Goal: Task Accomplishment & Management: Manage account settings

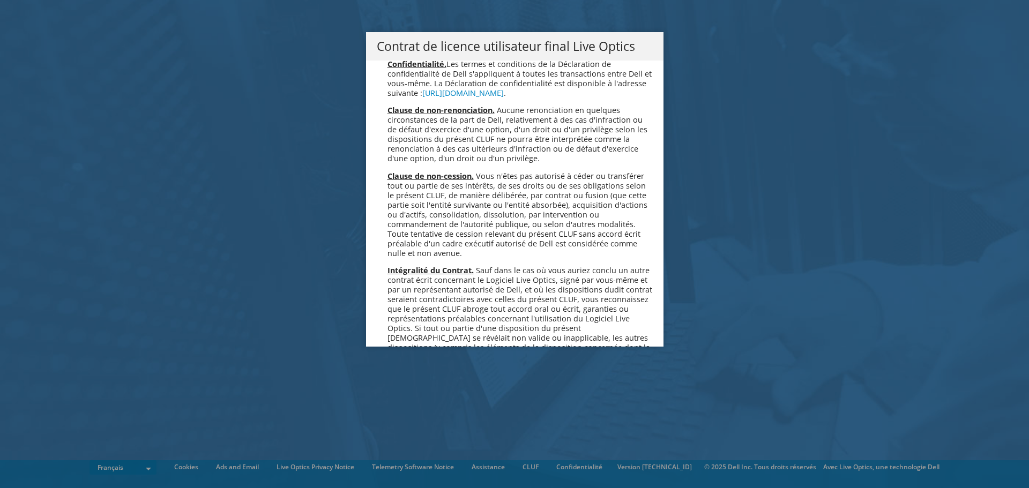
scroll to position [4740, 0]
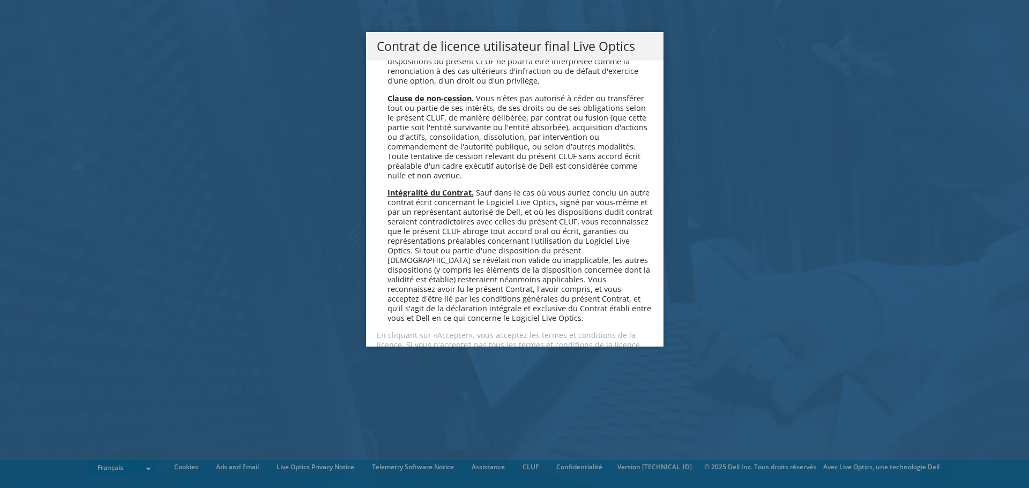
click at [426, 370] on link "Accepter" at bounding box center [409, 383] width 64 height 26
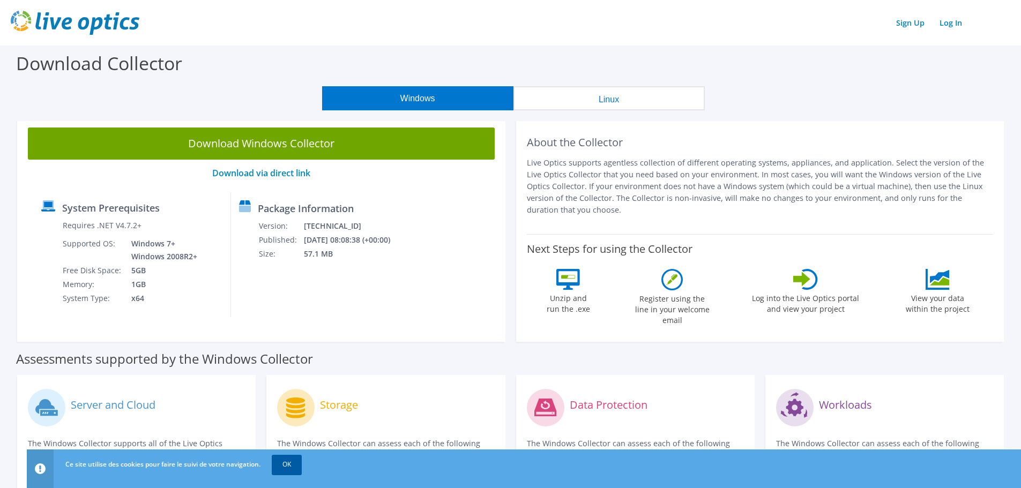
click at [287, 464] on link "OK" at bounding box center [287, 464] width 30 height 19
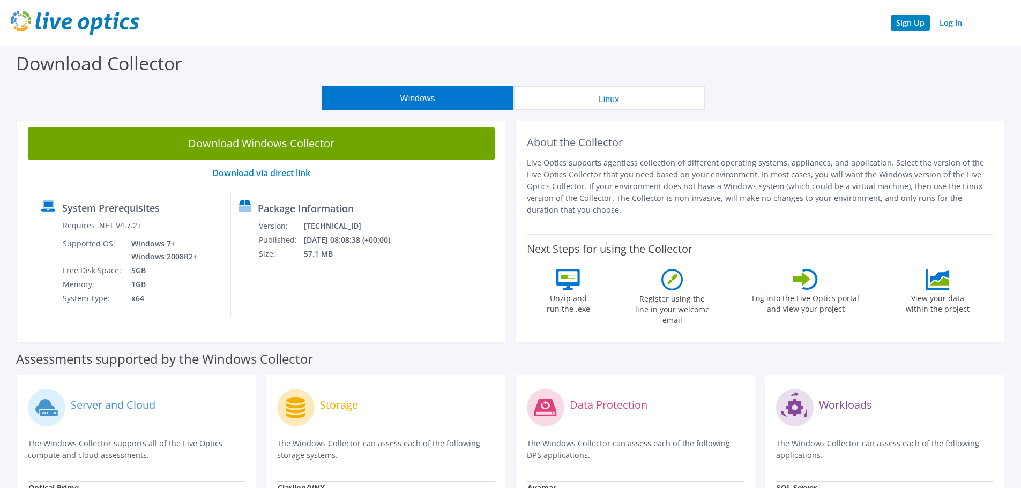
click at [913, 25] on link "Sign Up" at bounding box center [910, 23] width 39 height 16
click at [961, 26] on link "Log In" at bounding box center [951, 23] width 33 height 16
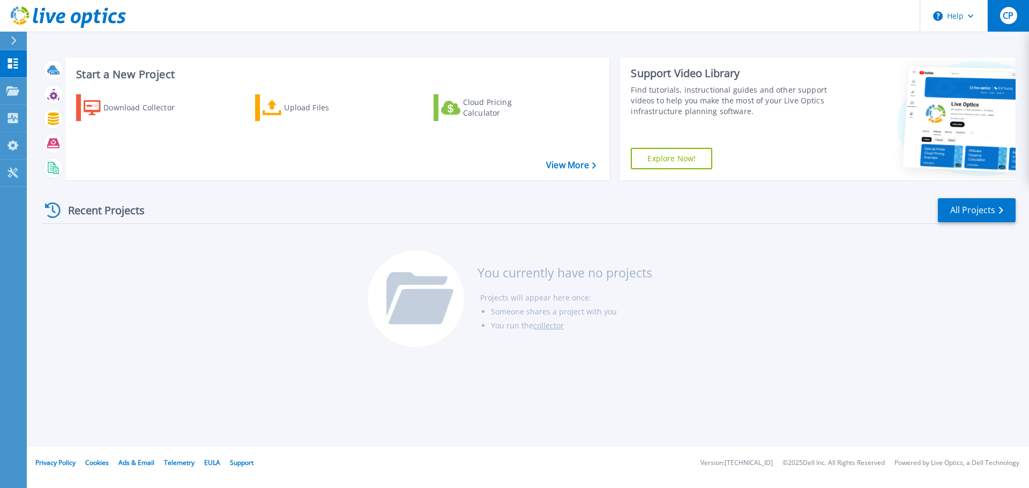
click at [1011, 17] on span "CP" at bounding box center [1008, 15] width 11 height 9
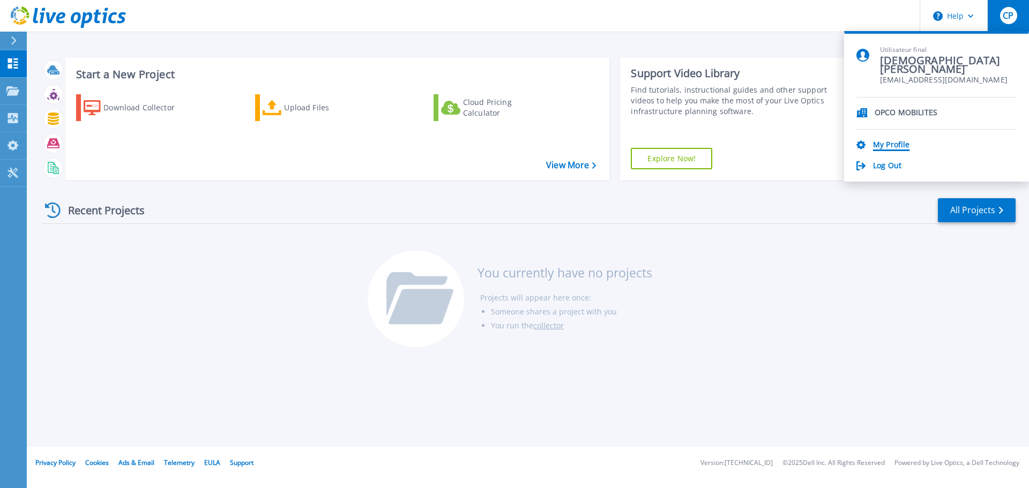
click at [889, 143] on link "My Profile" at bounding box center [891, 145] width 36 height 10
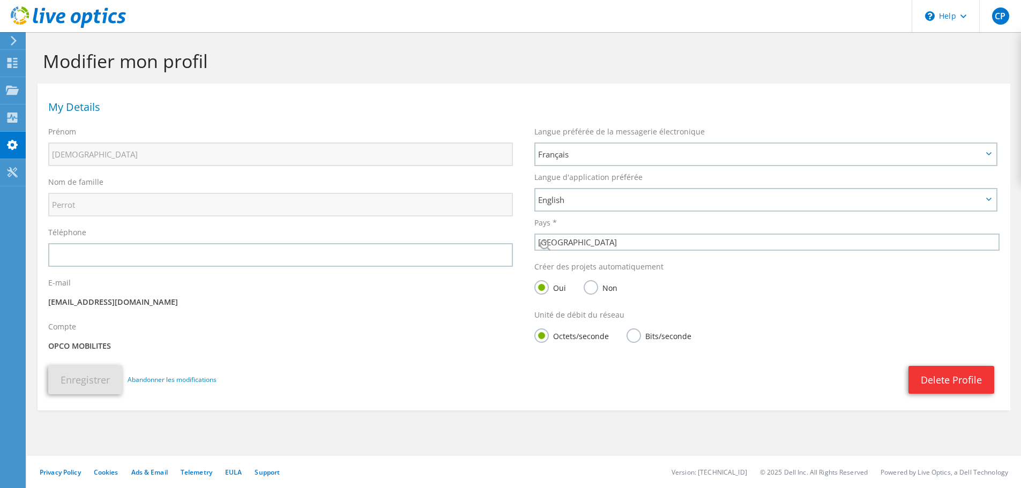
select select "73"
click at [989, 204] on span "English" at bounding box center [766, 199] width 461 height 21
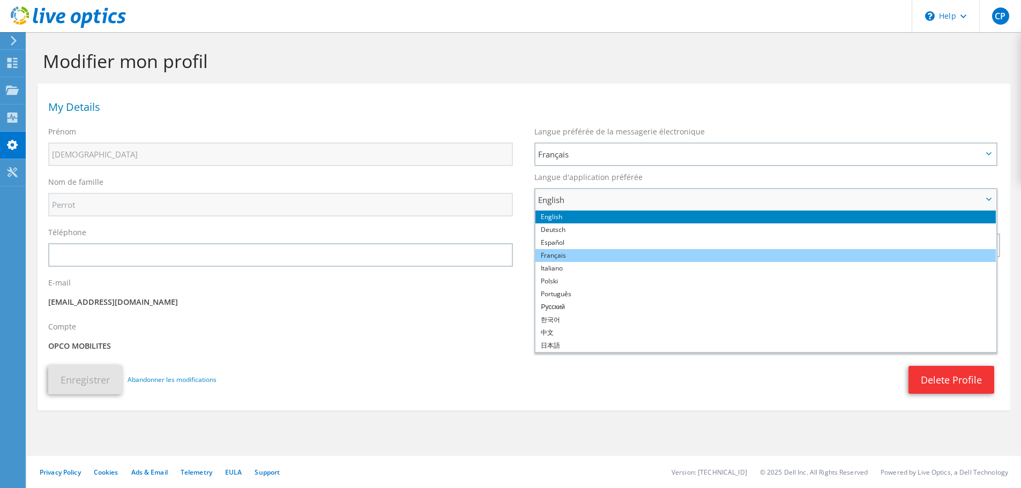
click at [721, 256] on li "Français" at bounding box center [766, 255] width 461 height 13
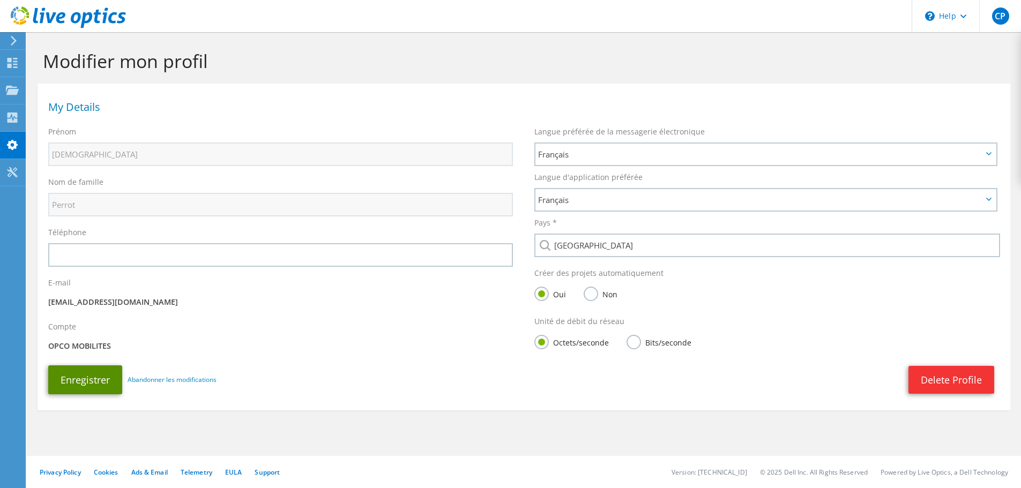
click at [86, 367] on button "Enregistrer" at bounding box center [85, 380] width 74 height 29
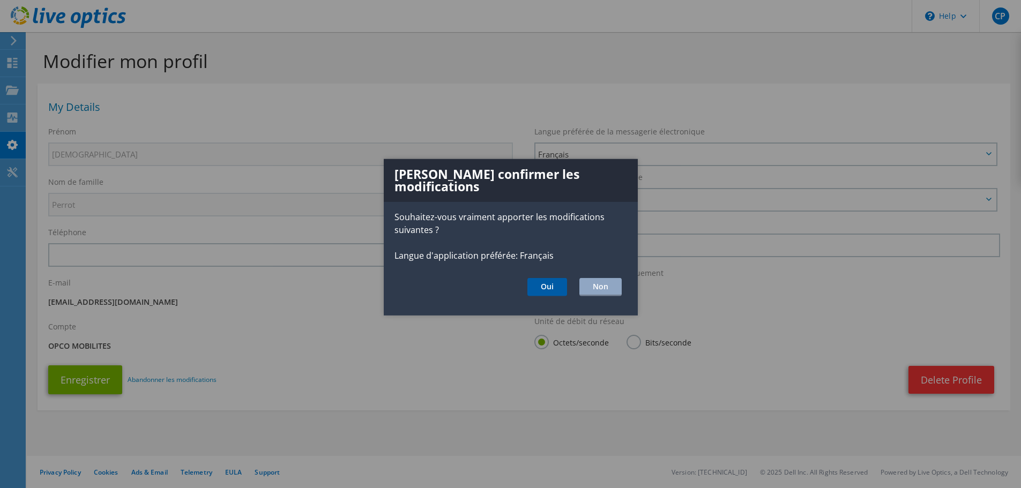
click at [543, 279] on button "Oui" at bounding box center [548, 287] width 40 height 18
click at [540, 278] on button "Oui" at bounding box center [548, 287] width 40 height 18
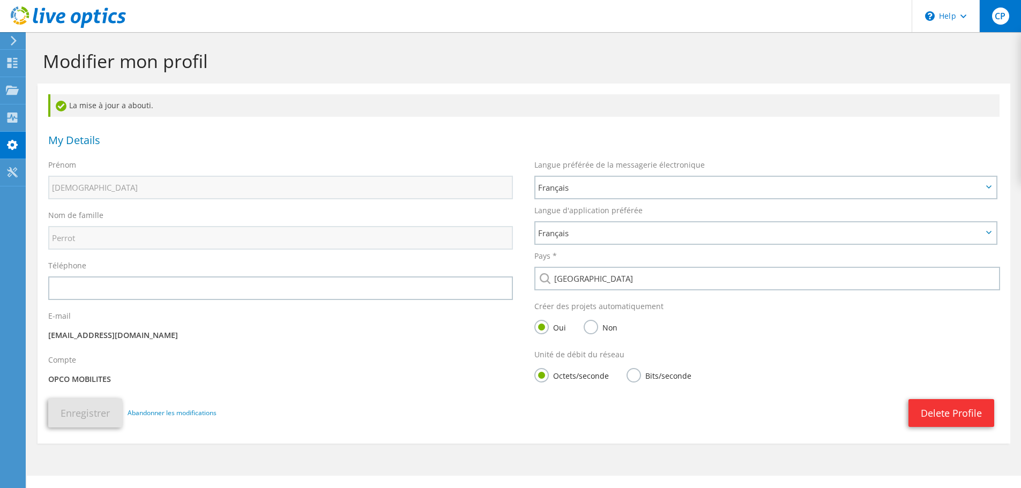
click at [999, 22] on span "CP" at bounding box center [1000, 16] width 17 height 17
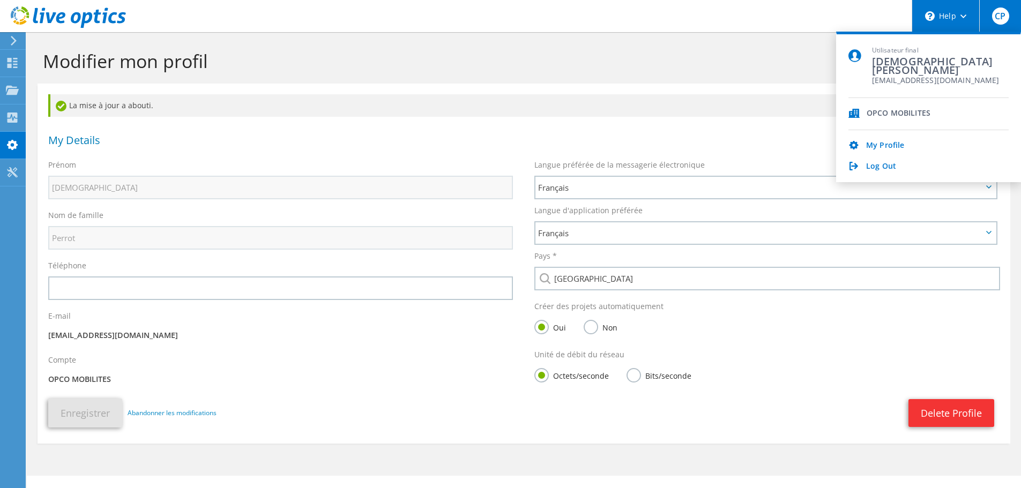
click at [966, 11] on div "\n Help" at bounding box center [946, 16] width 68 height 32
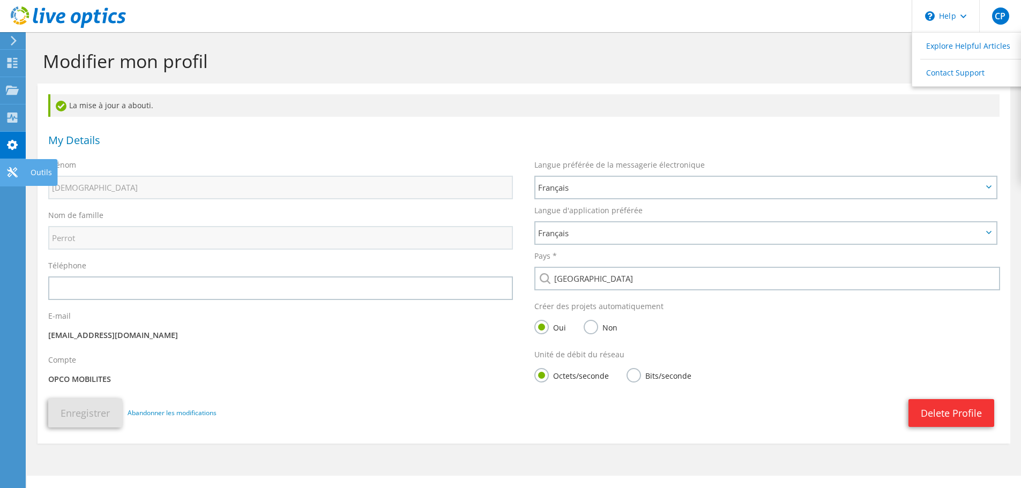
click at [16, 168] on use at bounding box center [12, 172] width 10 height 10
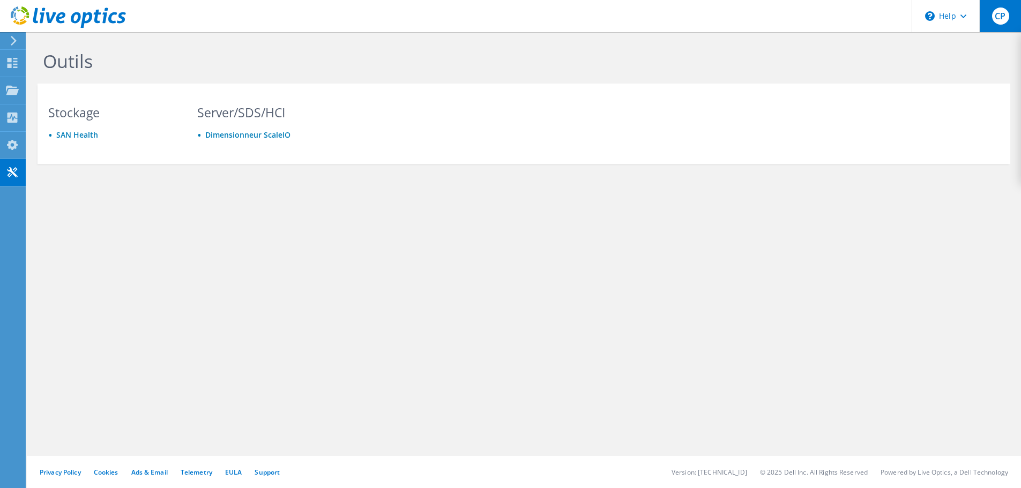
click at [999, 18] on span "CP" at bounding box center [1000, 16] width 17 height 17
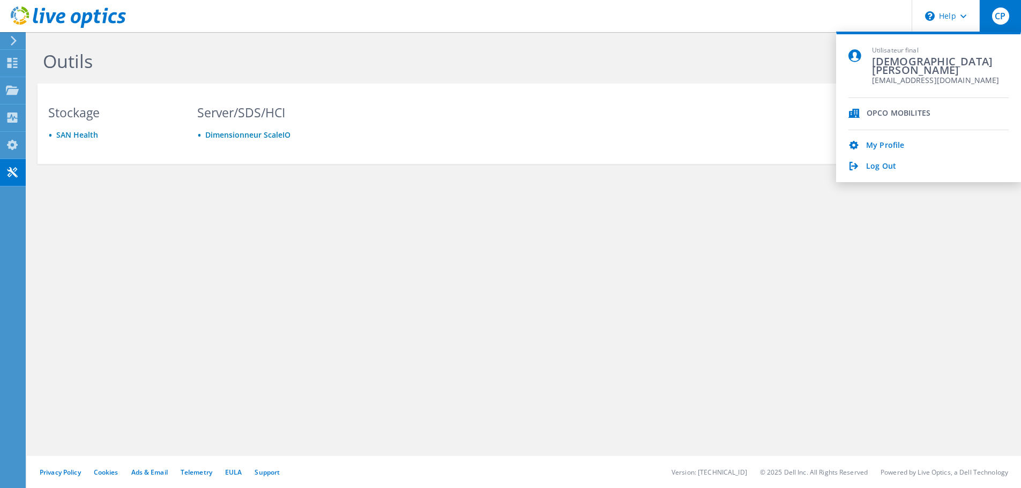
click at [925, 69] on span "[DEMOGRAPHIC_DATA][PERSON_NAME]" at bounding box center [940, 65] width 137 height 14
click at [852, 114] on icon at bounding box center [854, 113] width 11 height 9
click at [879, 169] on link "Log Out" at bounding box center [881, 167] width 30 height 10
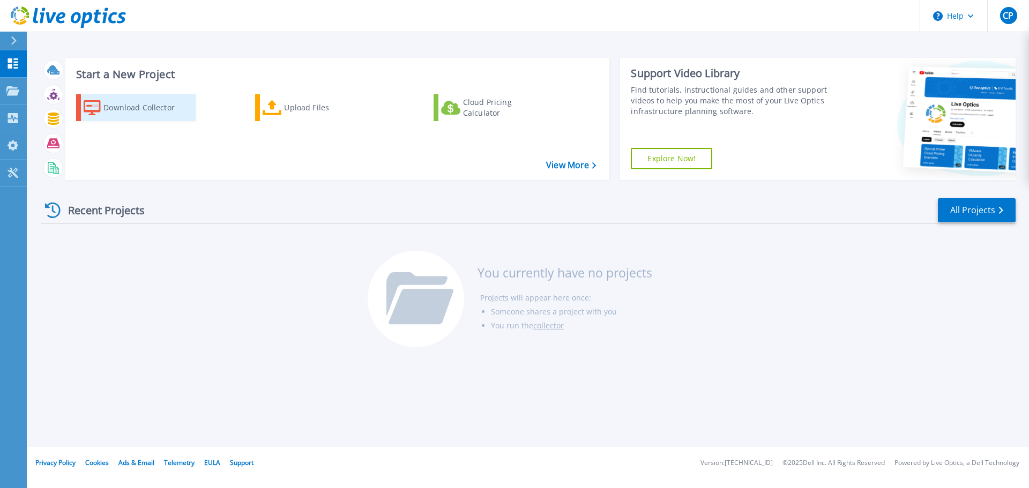
click at [108, 110] on div "Download Collector" at bounding box center [146, 107] width 86 height 21
